Goal: Task Accomplishment & Management: Use online tool/utility

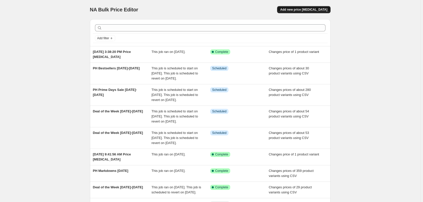
click at [305, 10] on span "Add new price [MEDICAL_DATA]" at bounding box center [303, 10] width 47 height 4
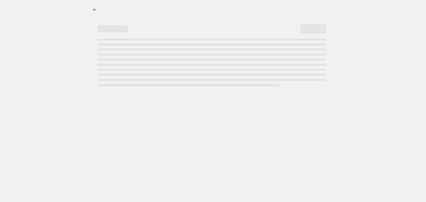
select select "percentage"
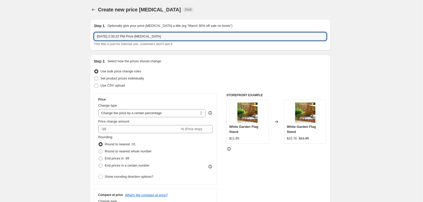
drag, startPoint x: 163, startPoint y: 37, endPoint x: 58, endPoint y: 35, distance: 104.2
type input "Mountain Valley Rug Promo"
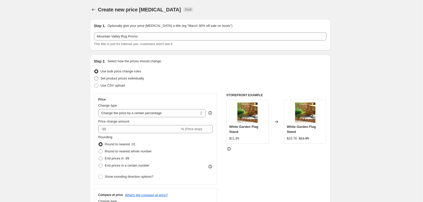
click at [98, 79] on span at bounding box center [96, 79] width 4 height 4
click at [95, 77] on input "Set product prices individually" at bounding box center [94, 77] width 0 height 0
radio input "true"
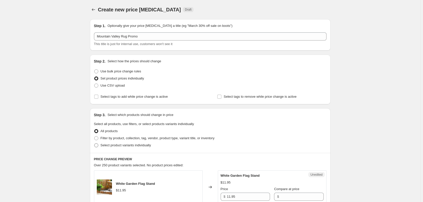
click at [98, 145] on span at bounding box center [96, 146] width 4 height 4
click at [95, 144] on input "Select product variants individually" at bounding box center [94, 144] width 0 height 0
radio input "true"
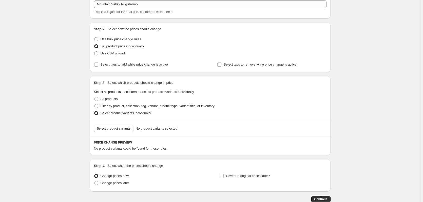
scroll to position [64, 0]
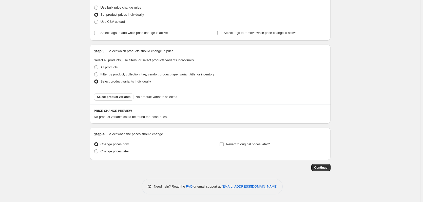
click at [114, 101] on div "Select product variants No product variants selected" at bounding box center [210, 96] width 241 height 15
click at [114, 98] on span "Select product variants" at bounding box center [114, 97] width 34 height 4
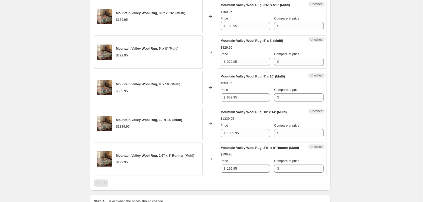
scroll to position [177, 0]
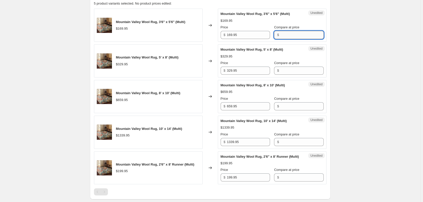
click at [286, 36] on input "Compare at price" at bounding box center [302, 35] width 43 height 8
type input "169.95"
click at [292, 70] on input "Compare at price" at bounding box center [302, 71] width 43 height 8
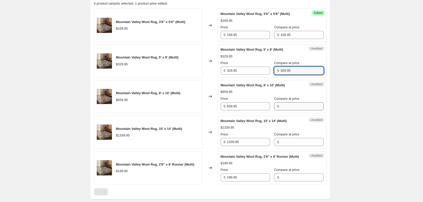
type input "329.95"
click at [298, 106] on input "Compare at price" at bounding box center [302, 106] width 43 height 8
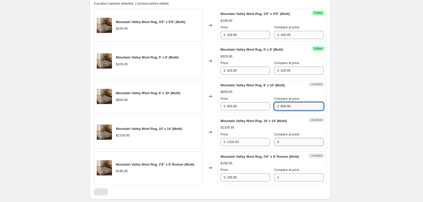
type input "659.95"
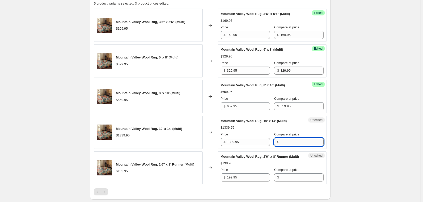
click at [294, 142] on input "Compare at price" at bounding box center [302, 142] width 43 height 8
type input "1339.95"
click at [289, 147] on input "Compare at price" at bounding box center [302, 178] width 43 height 8
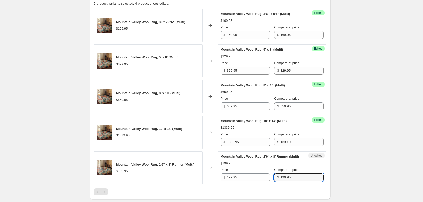
type input "199.95"
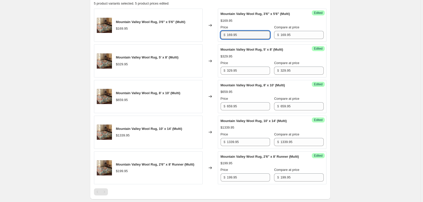
drag, startPoint x: 233, startPoint y: 36, endPoint x: 219, endPoint y: 36, distance: 14.2
click at [219, 36] on div "Success Edited Mountain Valley Wool Rug, 3'6" x 5'6" (Multi) $169.95 Price $ 16…" at bounding box center [272, 25] width 109 height 33
type input "119.99"
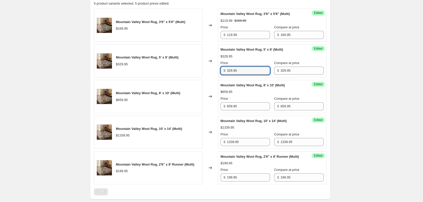
drag, startPoint x: 241, startPoint y: 73, endPoint x: 217, endPoint y: 68, distance: 24.7
click at [217, 68] on div "Mountain Valley Wool Rug, 5' x 8' (Multi) $329.95 Changed to Success Edited Mou…" at bounding box center [210, 60] width 233 height 33
type input "229.99"
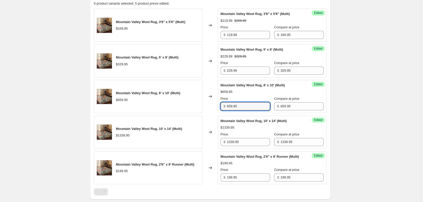
click at [218, 105] on div "Mountain Valley Wool Rug, 8' x 10' (Multi) $659.95 Changed to Success Edited Mo…" at bounding box center [210, 96] width 233 height 33
type input "459.99"
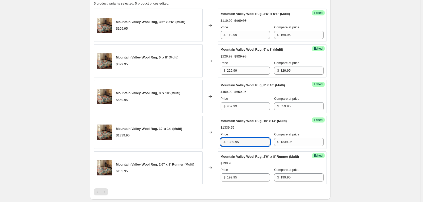
drag, startPoint x: 242, startPoint y: 142, endPoint x: 220, endPoint y: 140, distance: 22.9
click at [220, 140] on div "Success Edited Mountain Valley Wool Rug, 10' x 14' (Multi) $1339.95 Price $ 133…" at bounding box center [272, 132] width 109 height 33
type input "934.99"
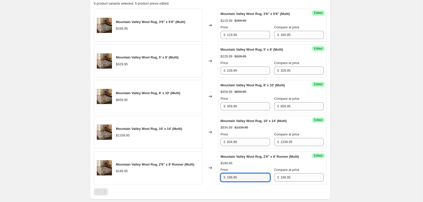
drag, startPoint x: 230, startPoint y: 181, endPoint x: 213, endPoint y: 179, distance: 16.6
click at [213, 147] on div "Mountain Valley Wool Rug, 2'6" x 8' Runner (Multi) $199.95 Changed to Success E…" at bounding box center [210, 168] width 233 height 33
type input "139.99"
click at [250, 147] on div "$139.99 $199.95" at bounding box center [272, 163] width 103 height 5
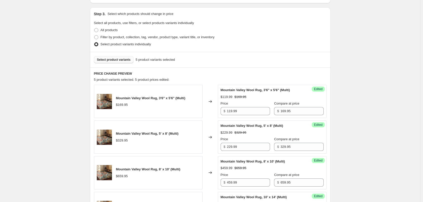
scroll to position [0, 0]
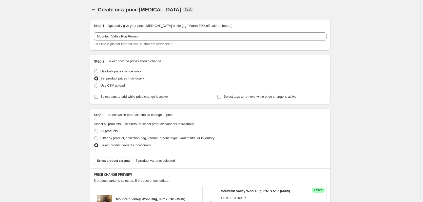
click at [98, 97] on input "Select tags to add while price change is active" at bounding box center [96, 97] width 4 height 4
checkbox input "true"
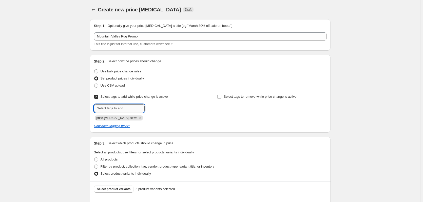
click at [108, 107] on input "text" at bounding box center [119, 108] width 51 height 8
type input "DOTW"
click at [159, 107] on span "DOTW" at bounding box center [160, 108] width 9 height 4
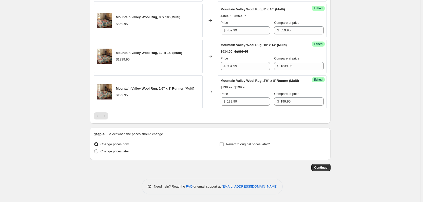
scroll to position [287, 0]
click at [222, 146] on input "Revert to original prices later?" at bounding box center [222, 144] width 4 height 4
checkbox input "true"
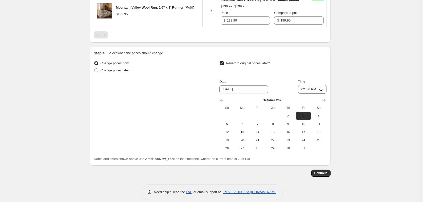
scroll to position [374, 0]
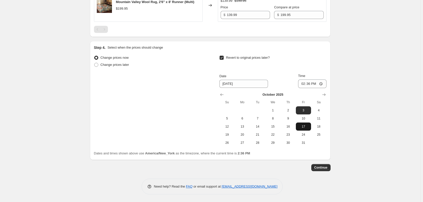
click at [307, 128] on span "17" at bounding box center [303, 127] width 11 height 4
click at [320, 126] on span "18" at bounding box center [318, 127] width 11 height 4
type input "[DATE]"
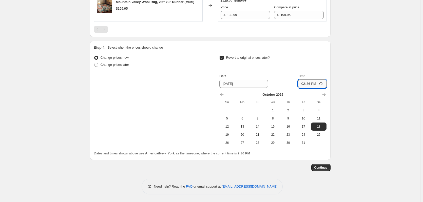
click at [323, 83] on input "14:36" at bounding box center [312, 84] width 28 height 9
type input "04:36"
click at [283, 72] on div "Revert to original prices later? Date [DATE] Time 04:36 [DATE] Su Mo Tu We Th F…" at bounding box center [273, 100] width 107 height 93
click at [278, 68] on div "Revert to original prices later?" at bounding box center [273, 61] width 107 height 15
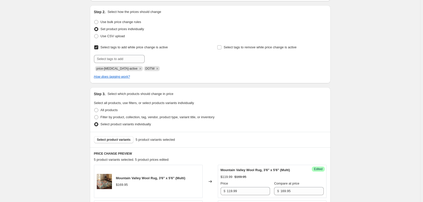
scroll to position [0, 0]
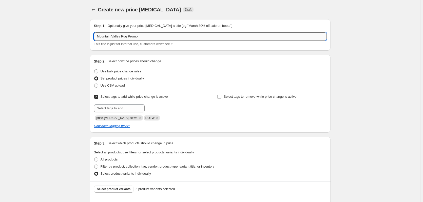
click at [150, 37] on input "Mountain Valley Rug Promo" at bounding box center [210, 36] width 233 height 8
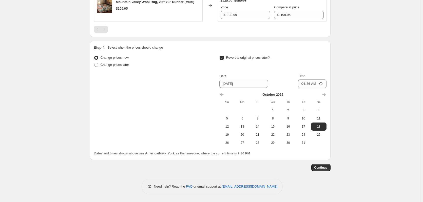
scroll to position [374, 0]
type input "Mountain Valley Rug Promo - 30% off"
click at [320, 147] on span "Continue" at bounding box center [321, 168] width 13 height 4
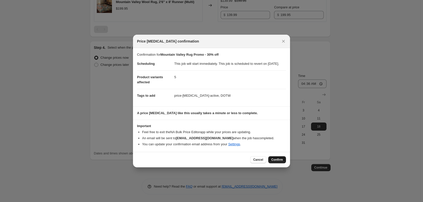
click at [279, 147] on span "Confirm" at bounding box center [278, 160] width 12 height 4
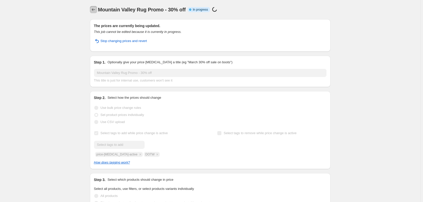
click at [95, 10] on icon "Price change jobs" at bounding box center [93, 9] width 5 height 5
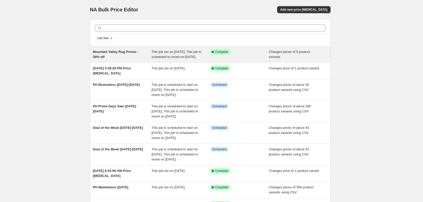
click at [174, 58] on span "This job ran on [DATE]. This job is scheduled to revert on [DATE]." at bounding box center [177, 54] width 50 height 9
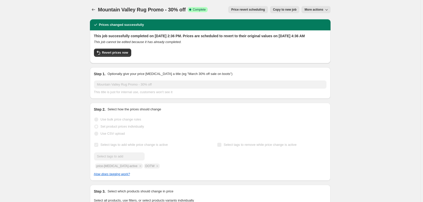
click at [327, 11] on icon "button" at bounding box center [326, 9] width 5 height 5
click at [284, 10] on span "Copy to new job" at bounding box center [285, 10] width 24 height 4
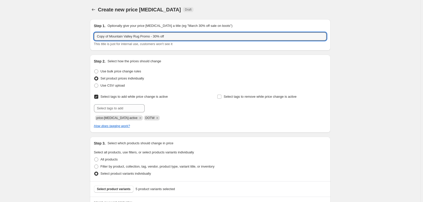
drag, startPoint x: 111, startPoint y: 35, endPoint x: 77, endPoint y: 35, distance: 34.2
click at [157, 36] on input "Mountain Valley Rug Promo - 30% off" at bounding box center [210, 36] width 233 height 8
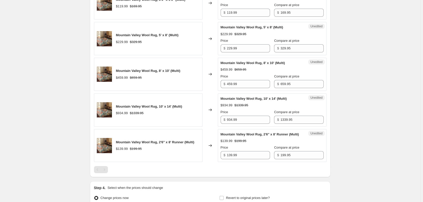
scroll to position [127, 0]
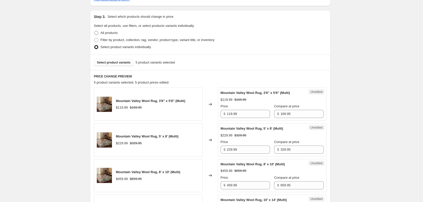
type input "Mountain Valley Rug Promo - 30% off (53P37)"
click at [96, 32] on span at bounding box center [96, 33] width 4 height 4
click at [95, 31] on input "All products" at bounding box center [94, 31] width 0 height 0
radio input "true"
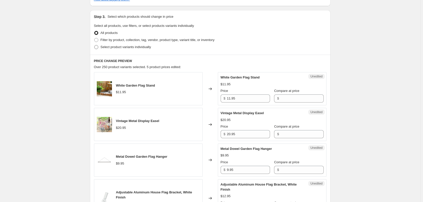
click at [97, 46] on span at bounding box center [96, 47] width 4 height 4
click at [95, 45] on input "Select product variants individually" at bounding box center [94, 45] width 0 height 0
radio input "true"
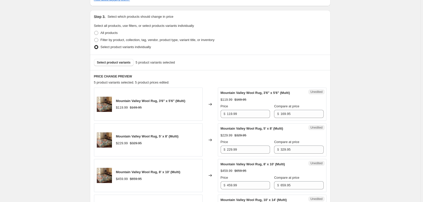
click at [98, 47] on span at bounding box center [96, 47] width 4 height 4
click at [95, 45] on input "Select product variants individually" at bounding box center [94, 45] width 0 height 0
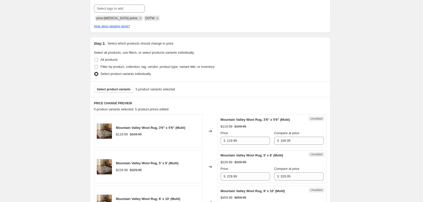
scroll to position [0, 0]
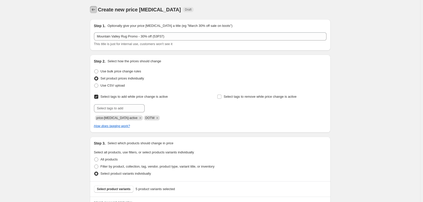
click at [96, 10] on icon "Price change jobs" at bounding box center [93, 9] width 5 height 5
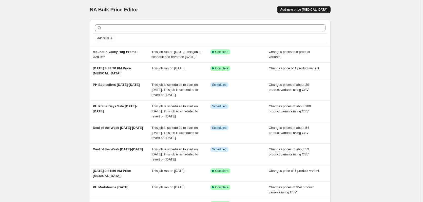
click at [318, 8] on span "Add new price [MEDICAL_DATA]" at bounding box center [303, 10] width 47 height 4
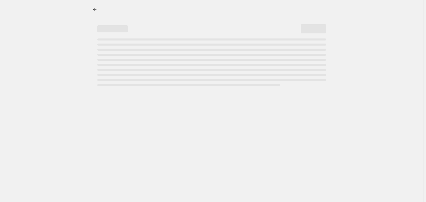
select select "percentage"
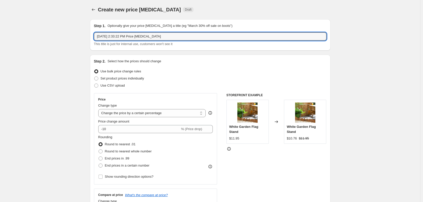
drag, startPoint x: 111, startPoint y: 39, endPoint x: 56, endPoint y: 37, distance: 55.1
type input "Mountain Valley Promo - 30% off 53P37"
click at [97, 78] on span at bounding box center [96, 79] width 4 height 4
click at [95, 77] on input "Set product prices individually" at bounding box center [94, 77] width 0 height 0
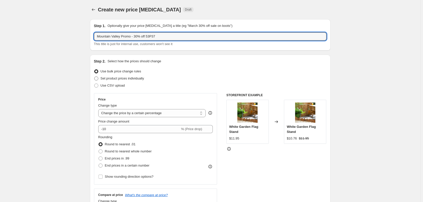
radio input "true"
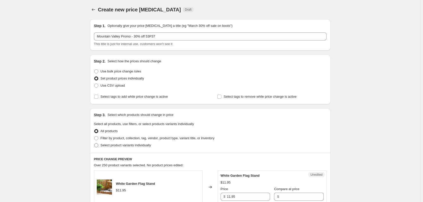
click at [98, 145] on span at bounding box center [96, 146] width 4 height 4
click at [95, 144] on input "Select product variants individually" at bounding box center [94, 144] width 0 height 0
radio input "true"
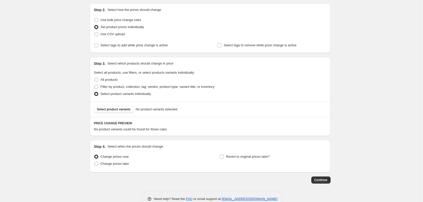
scroll to position [64, 0]
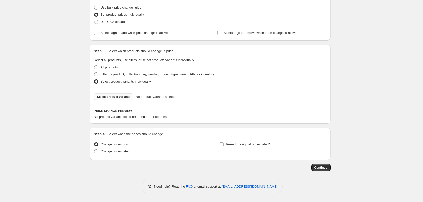
click at [115, 96] on span "Select product variants" at bounding box center [114, 97] width 34 height 4
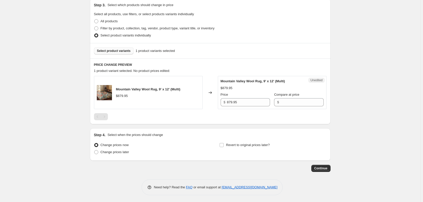
scroll to position [111, 0]
click at [223, 144] on input "Revert to original prices later?" at bounding box center [222, 144] width 4 height 4
checkbox input "true"
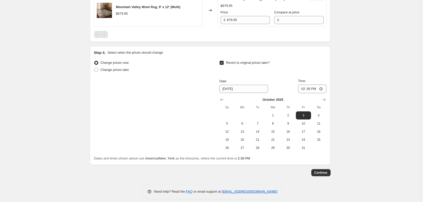
scroll to position [198, 0]
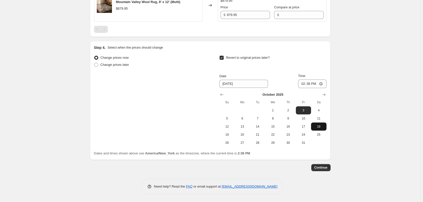
click at [320, 128] on span "18" at bounding box center [318, 127] width 11 height 4
type input "[DATE]"
click at [305, 85] on input "14:38" at bounding box center [312, 84] width 28 height 9
click at [322, 83] on input "14:38" at bounding box center [312, 84] width 28 height 9
type input "04:38"
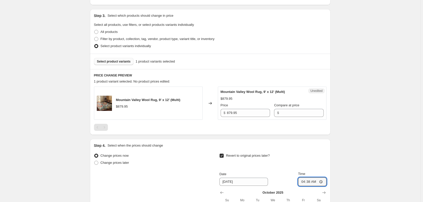
scroll to position [96, 0]
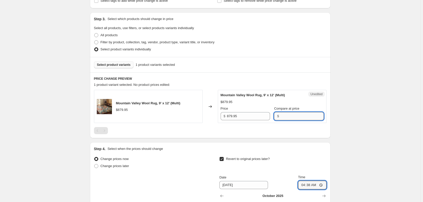
click at [284, 117] on input "Compare at price" at bounding box center [302, 116] width 43 height 8
type input "879.95"
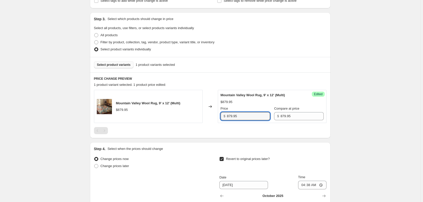
drag, startPoint x: 236, startPoint y: 115, endPoint x: 202, endPoint y: 114, distance: 34.5
click at [202, 114] on div "Mountain Valley Wool Rug, 9' x 12' (Multi) $879.95 Changed to Success Edited Mo…" at bounding box center [210, 106] width 233 height 33
type input "614.99"
click at [211, 121] on div "Changed to" at bounding box center [210, 106] width 15 height 33
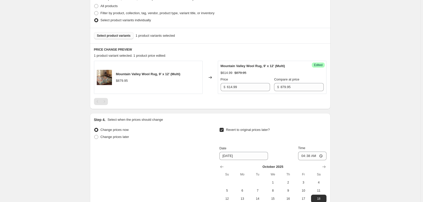
scroll to position [198, 0]
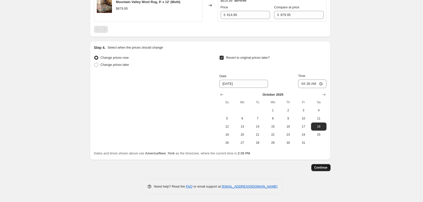
click at [323, 147] on span "Continue" at bounding box center [321, 168] width 13 height 4
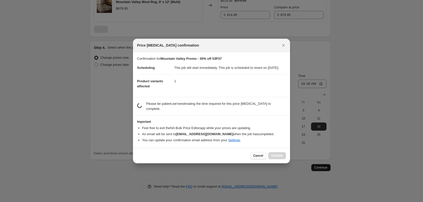
scroll to position [0, 0]
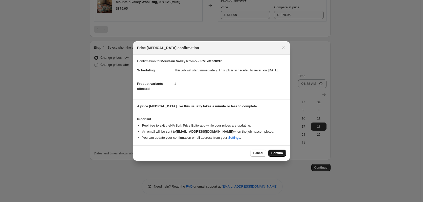
click at [276, 147] on span "Confirm" at bounding box center [278, 153] width 12 height 4
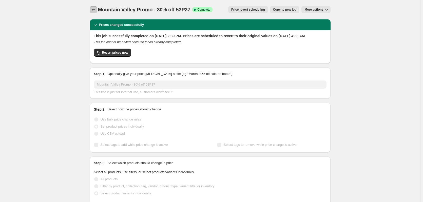
click at [94, 10] on icon "Price change jobs" at bounding box center [93, 9] width 5 height 5
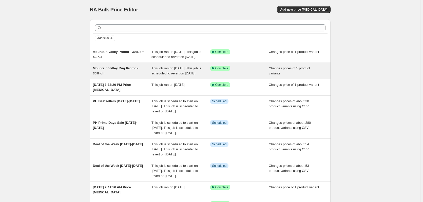
click at [190, 75] on span "This job ran on [DATE]. This job is scheduled to revert on [DATE]." at bounding box center [177, 70] width 50 height 9
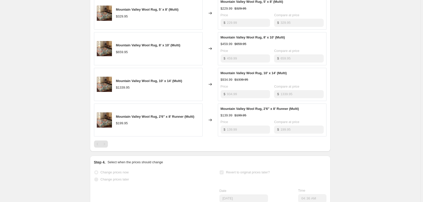
scroll to position [304, 0]
